Goal: Find specific page/section: Find specific page/section

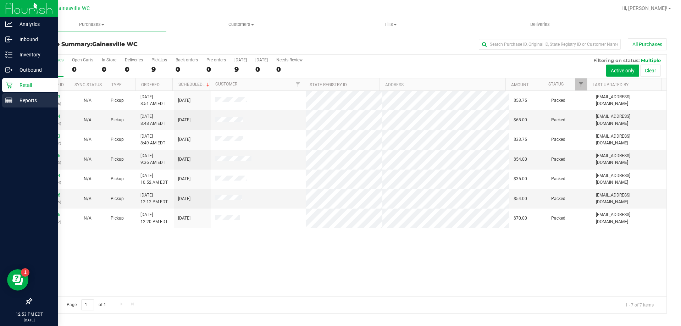
click at [11, 99] on line at bounding box center [9, 99] width 6 height 0
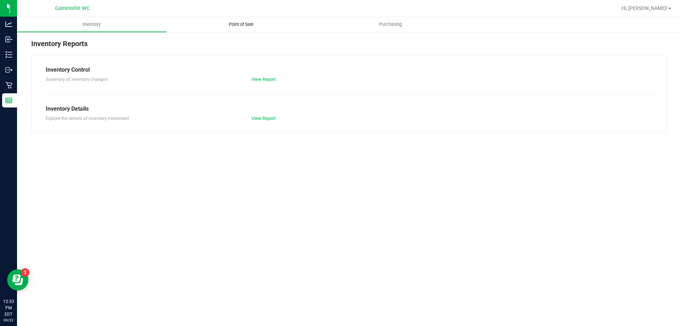
click at [236, 24] on span "Point of Sale" at bounding box center [241, 24] width 44 height 6
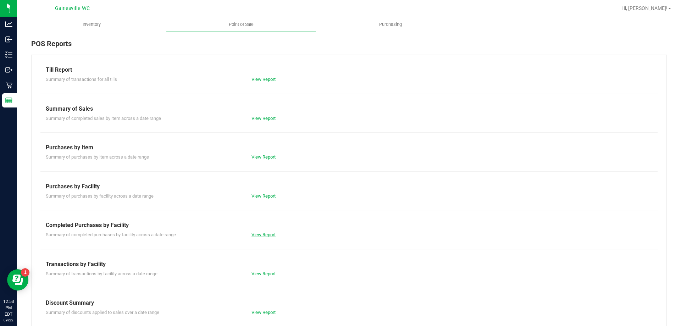
click at [253, 233] on link "View Report" at bounding box center [264, 234] width 24 height 5
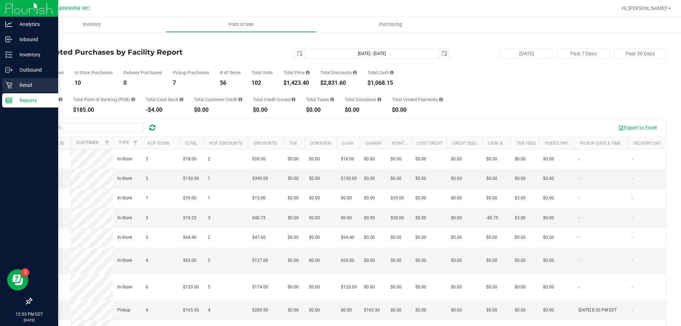
click at [13, 87] on p "Retail" at bounding box center [33, 85] width 43 height 9
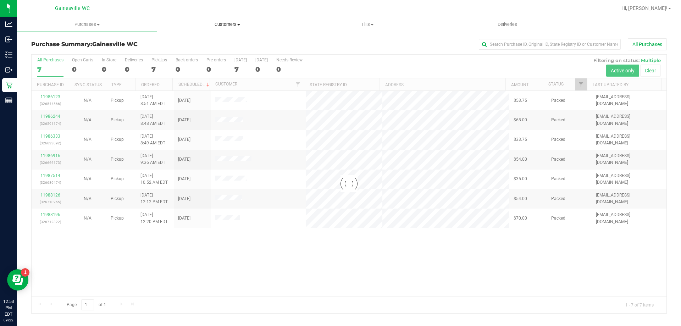
click at [216, 20] on uib-tab-heading "Customers All customers Add a new customer All physicians" at bounding box center [227, 24] width 139 height 14
